Goal: Navigation & Orientation: Find specific page/section

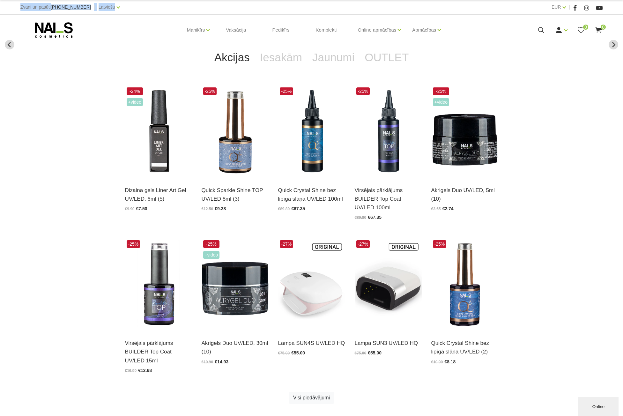
drag, startPoint x: 14, startPoint y: 5, endPoint x: 113, endPoint y: 5, distance: 99.6
click at [111, 5] on div "Zvani un pasūti [PHONE_NUMBER] | Latviešu Latviešu English Russian EUR EUR |" at bounding box center [311, 7] width 623 height 15
click at [130, 8] on div "Zvani un pasūti [PHONE_NUMBER] | Latviešu Latviešu English Russian" at bounding box center [165, 7] width 291 height 8
click at [285, 61] on link "Iesakām" at bounding box center [281, 58] width 52 height 26
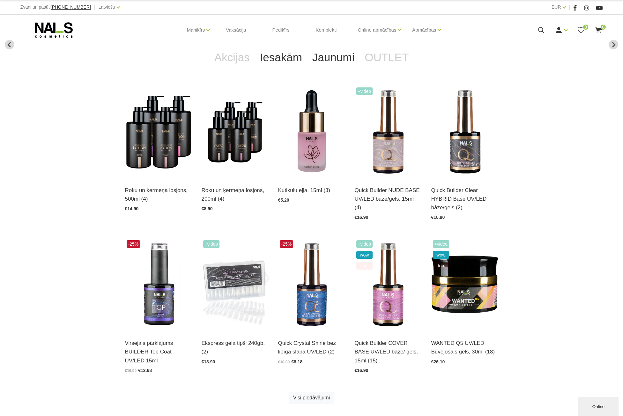
click at [332, 58] on link "Jaunumi" at bounding box center [333, 58] width 52 height 26
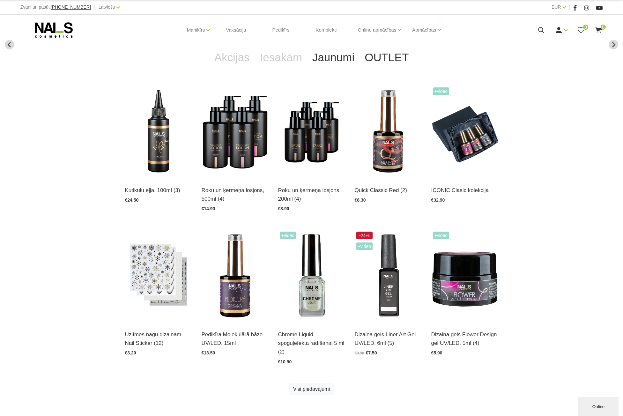
click at [389, 59] on link "OUTLET" at bounding box center [387, 58] width 54 height 26
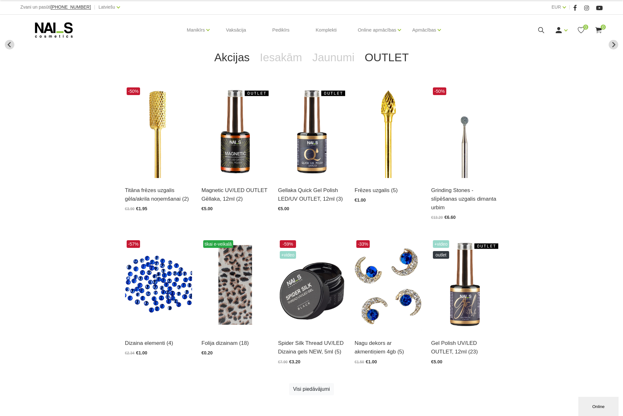
click at [243, 61] on link "Akcijas" at bounding box center [232, 58] width 46 height 26
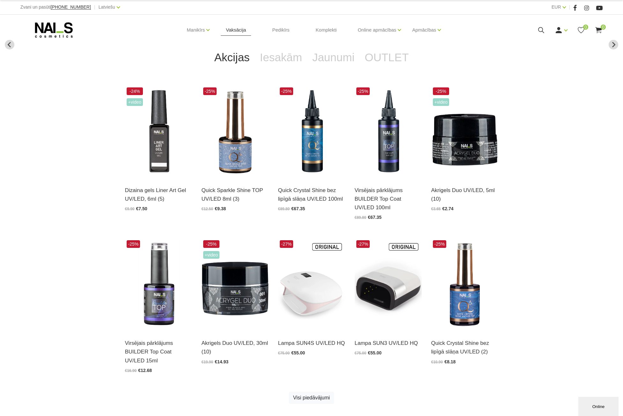
click at [236, 27] on link "Vaksācija" at bounding box center [236, 30] width 30 height 31
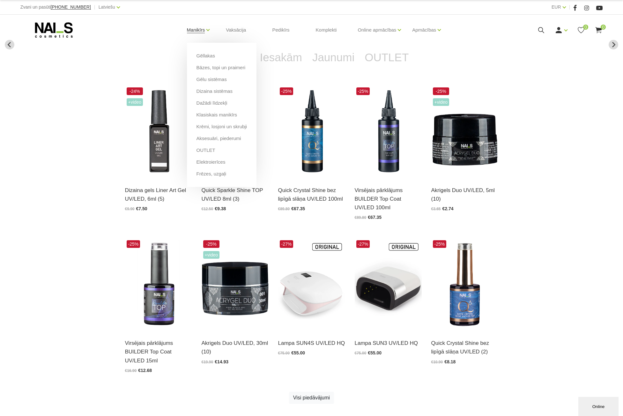
click at [198, 30] on link "Manikīrs" at bounding box center [196, 30] width 18 height 26
